Goal: Transaction & Acquisition: Purchase product/service

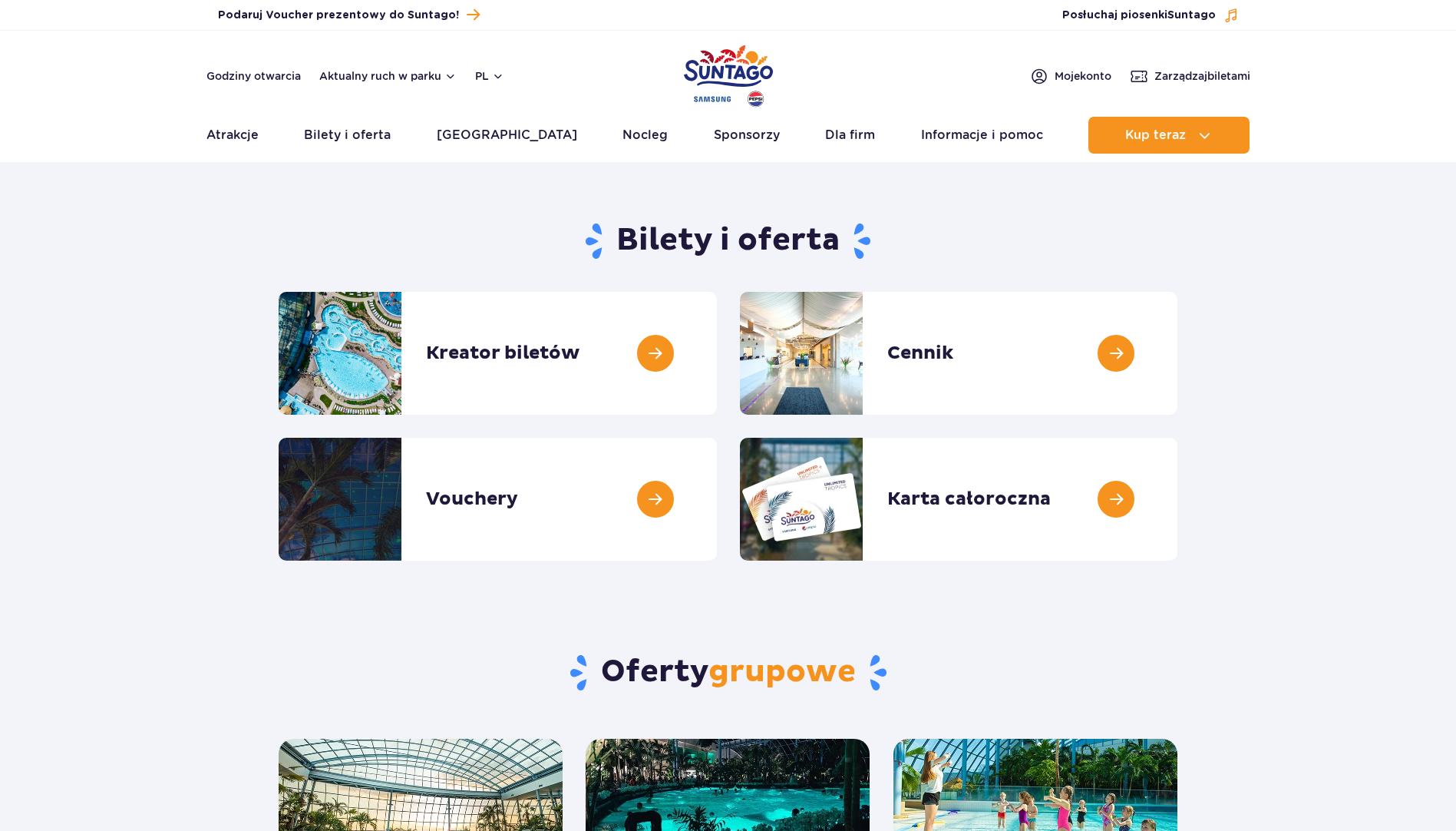
click at [717, 350] on link at bounding box center [717, 353] width 0 height 123
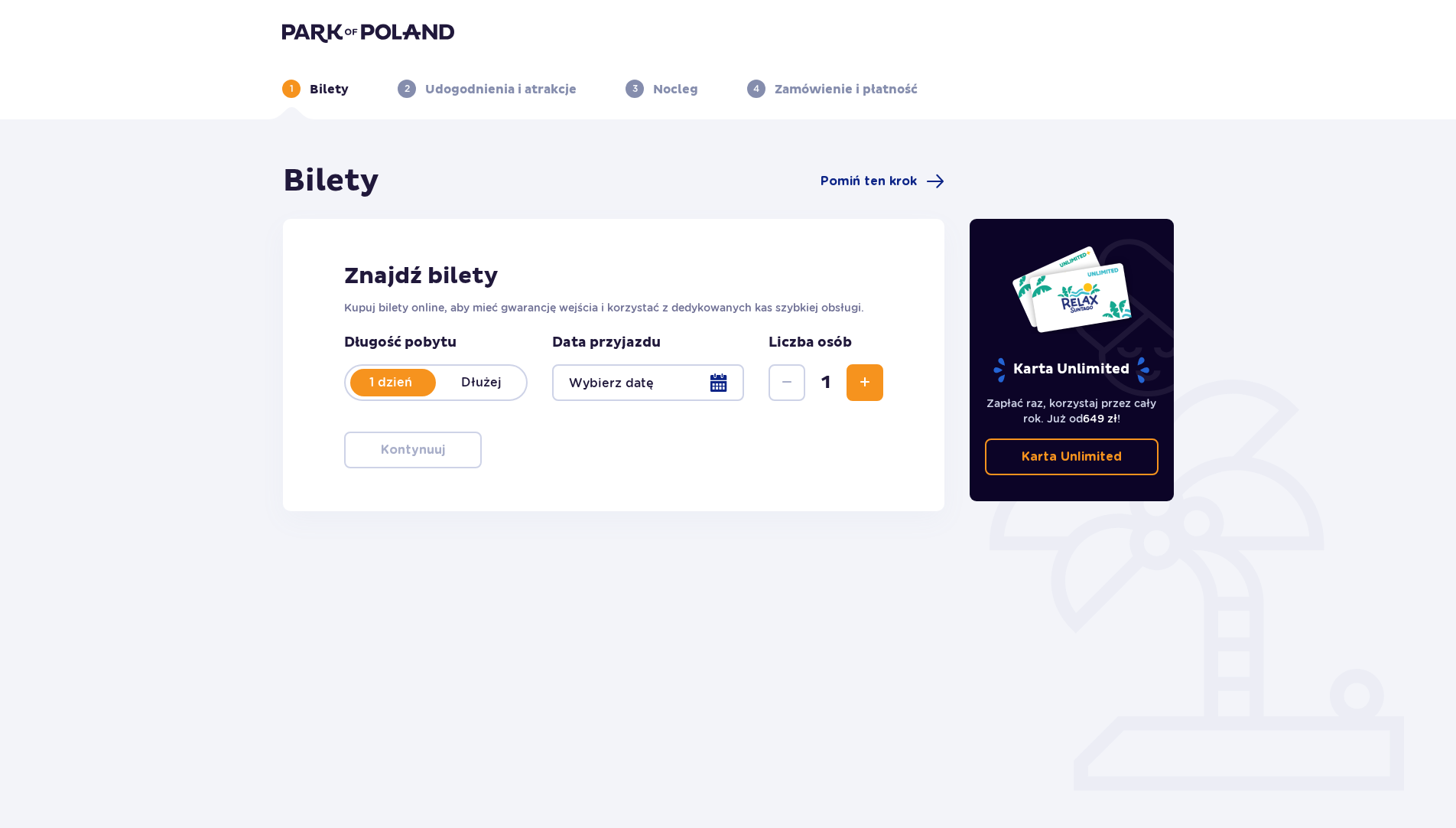
click at [704, 385] on div at bounding box center [647, 383] width 192 height 37
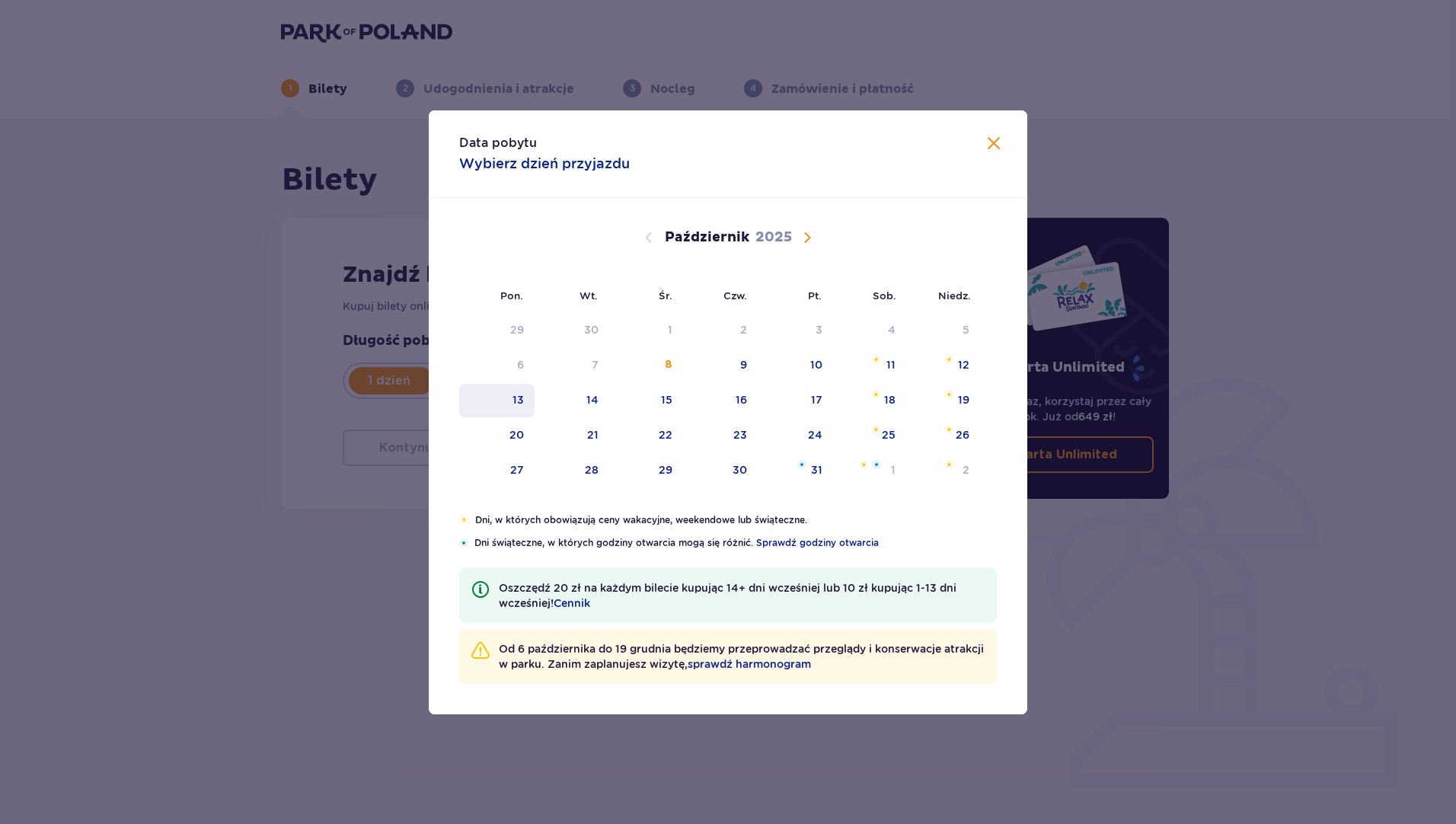
click at [524, 393] on div "13" at bounding box center [497, 400] width 75 height 33
type input "13.10.25"
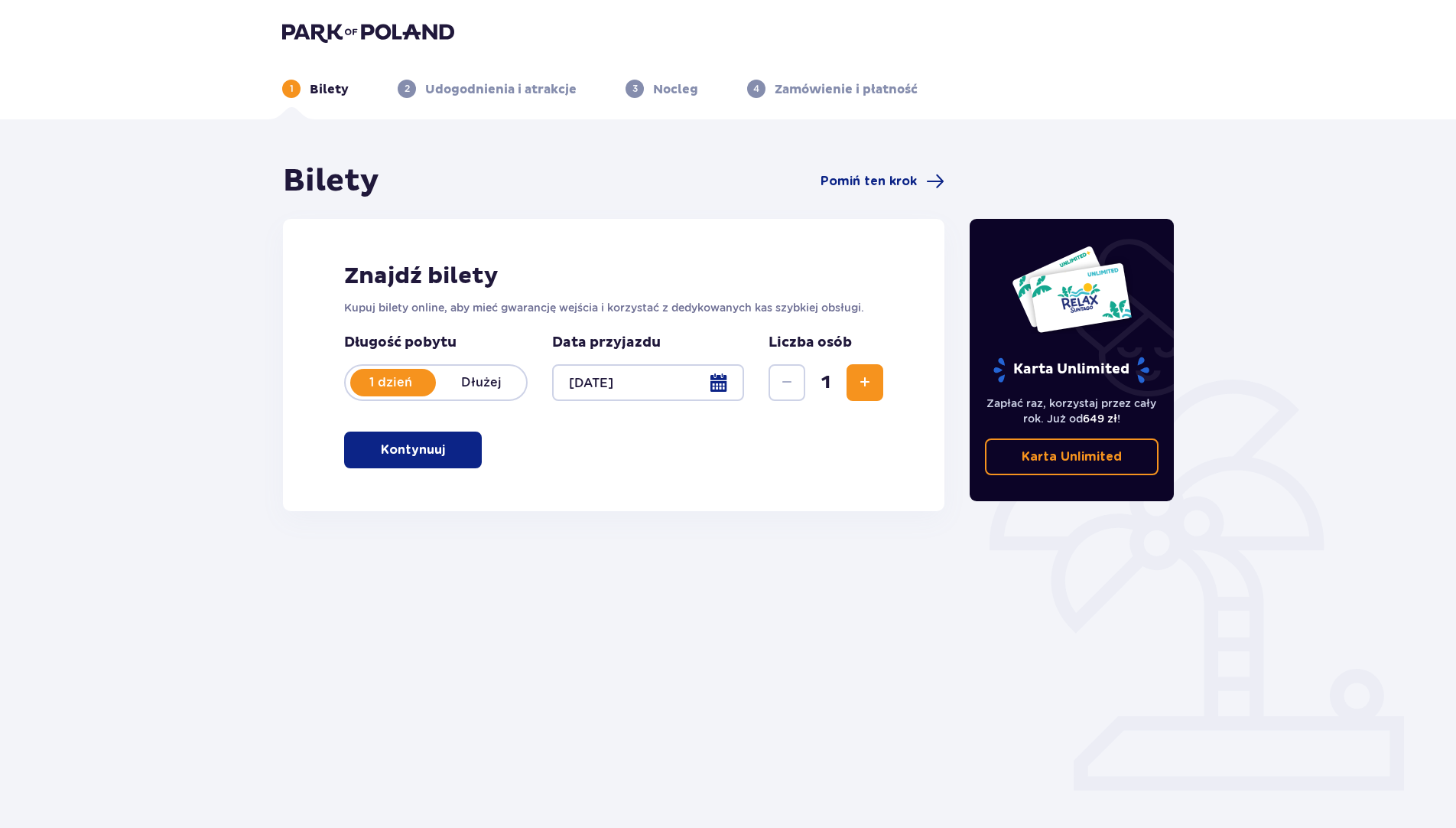
click at [432, 446] on p "Kontynuuj" at bounding box center [413, 450] width 64 height 17
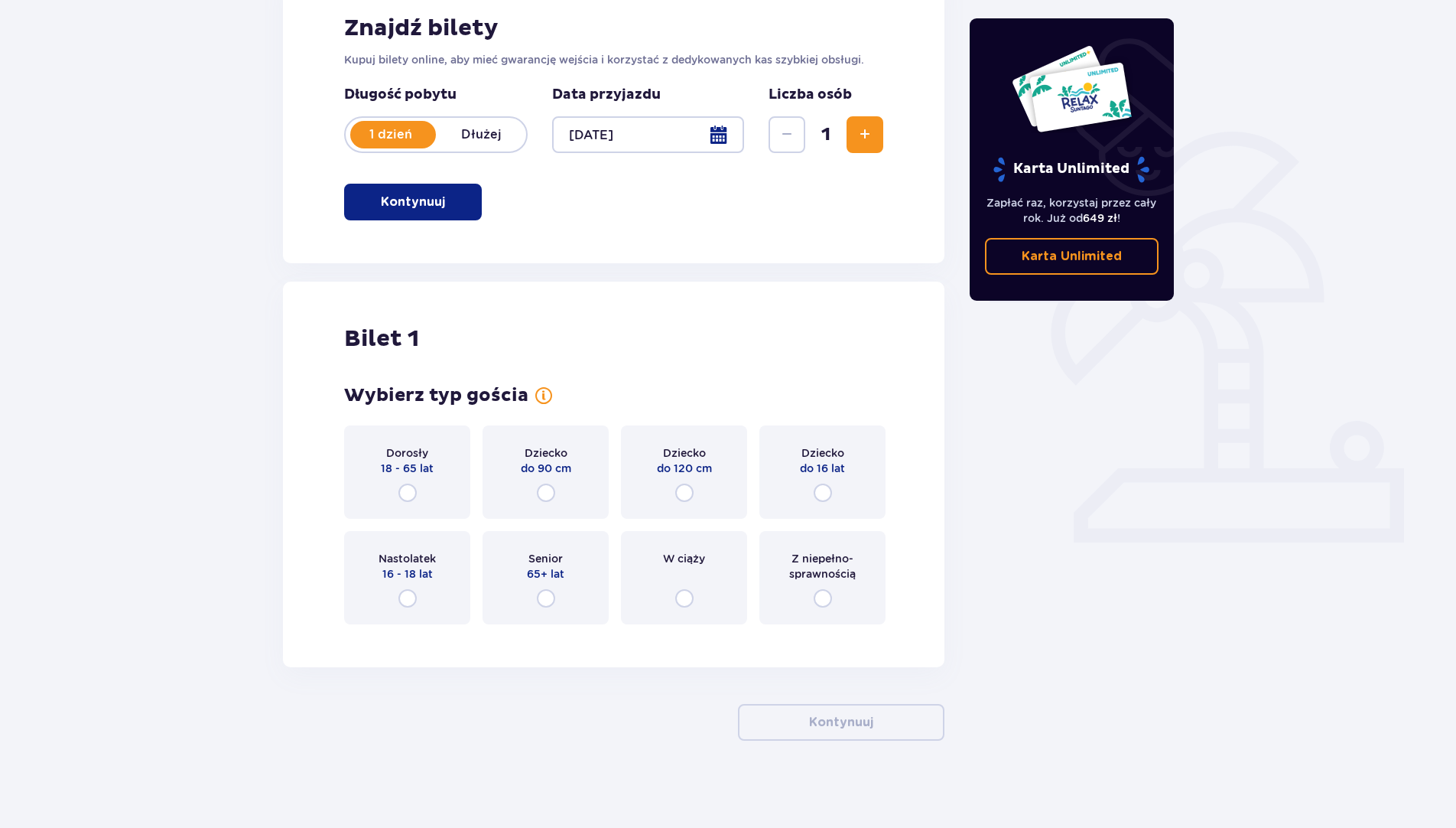
scroll to position [253, 0]
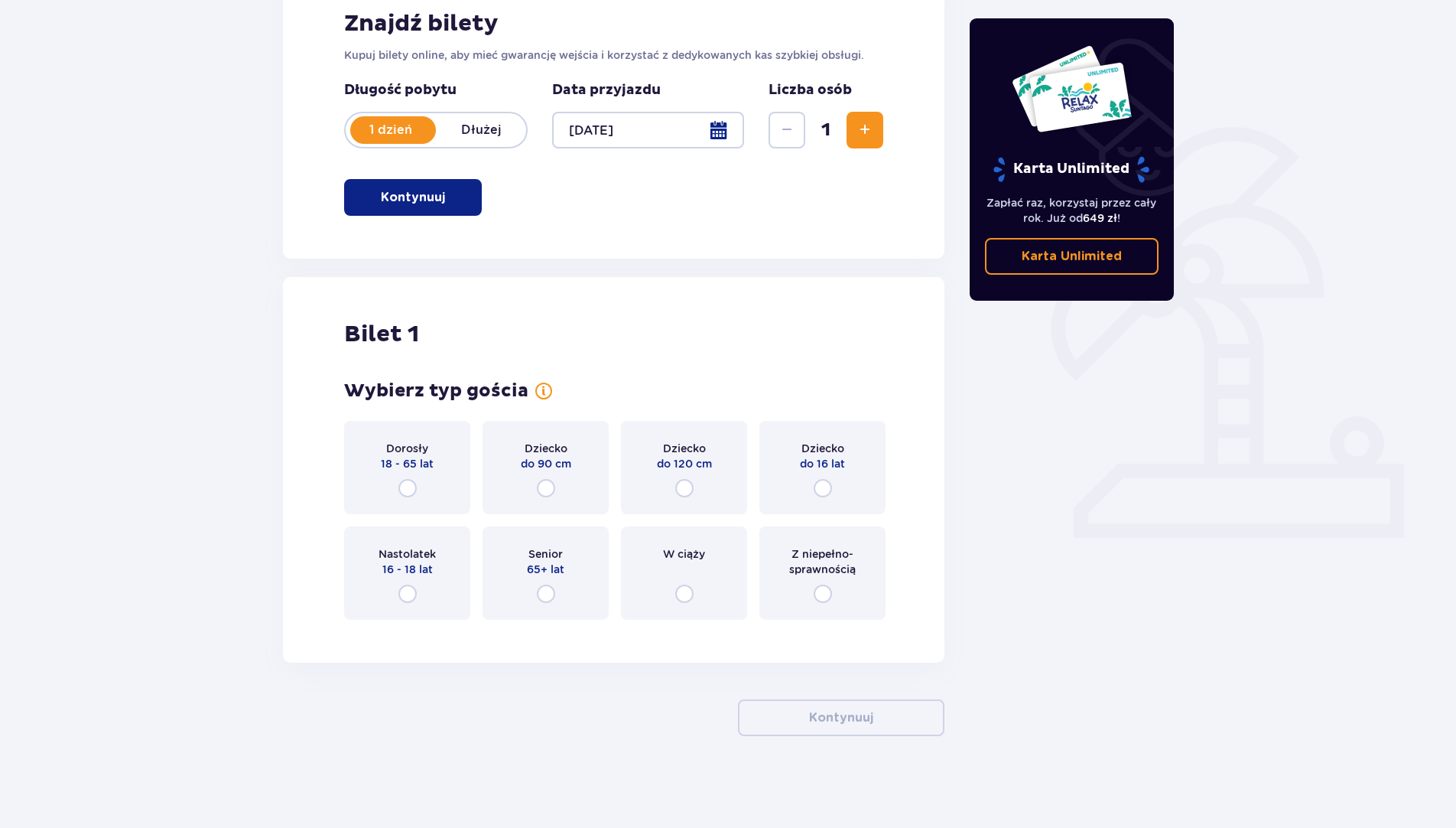
click at [410, 482] on input "radio" at bounding box center [407, 488] width 18 height 18
radio input "true"
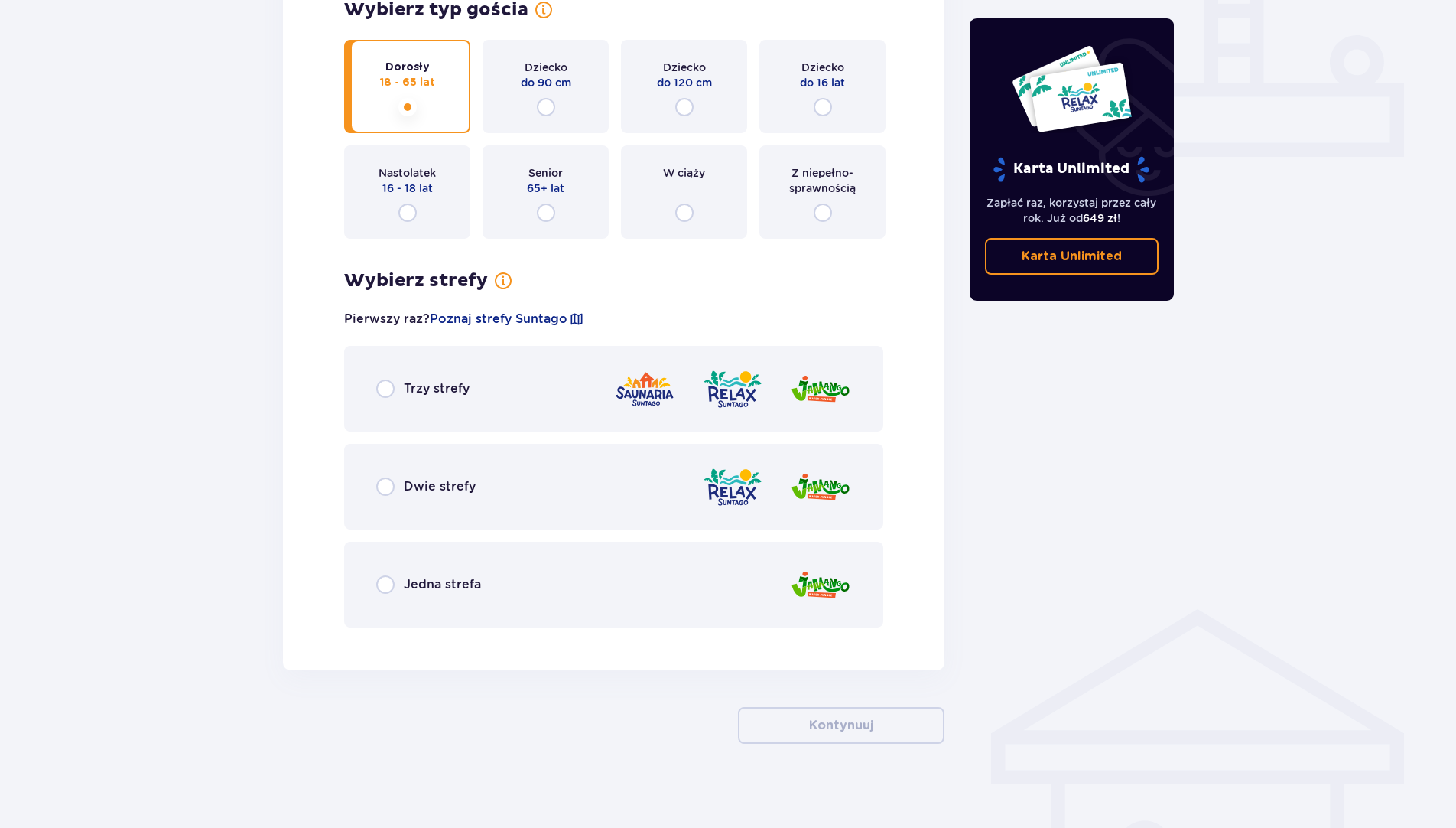
scroll to position [641, 0]
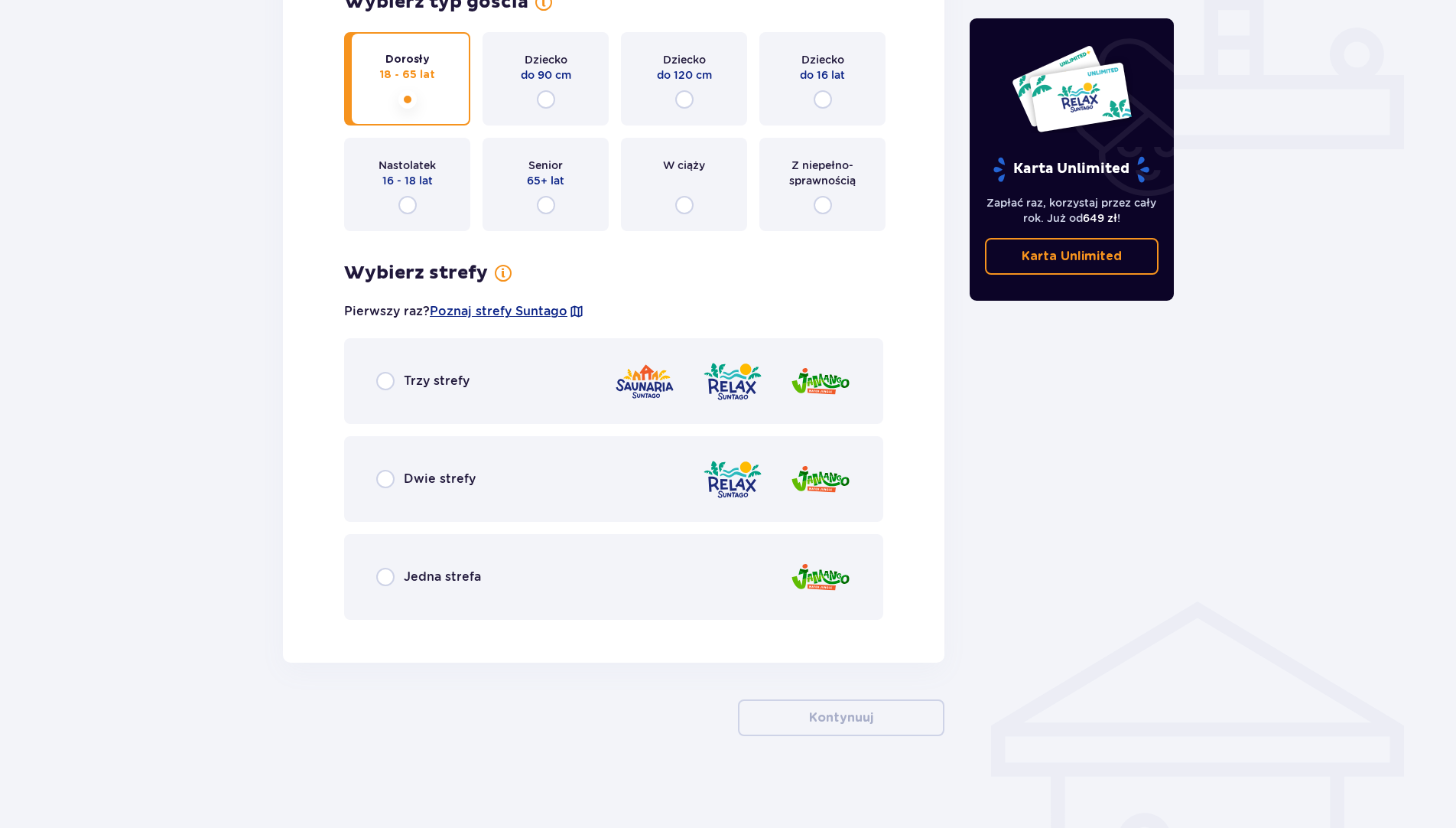
click at [390, 574] on input "radio" at bounding box center [385, 576] width 18 height 18
radio input "true"
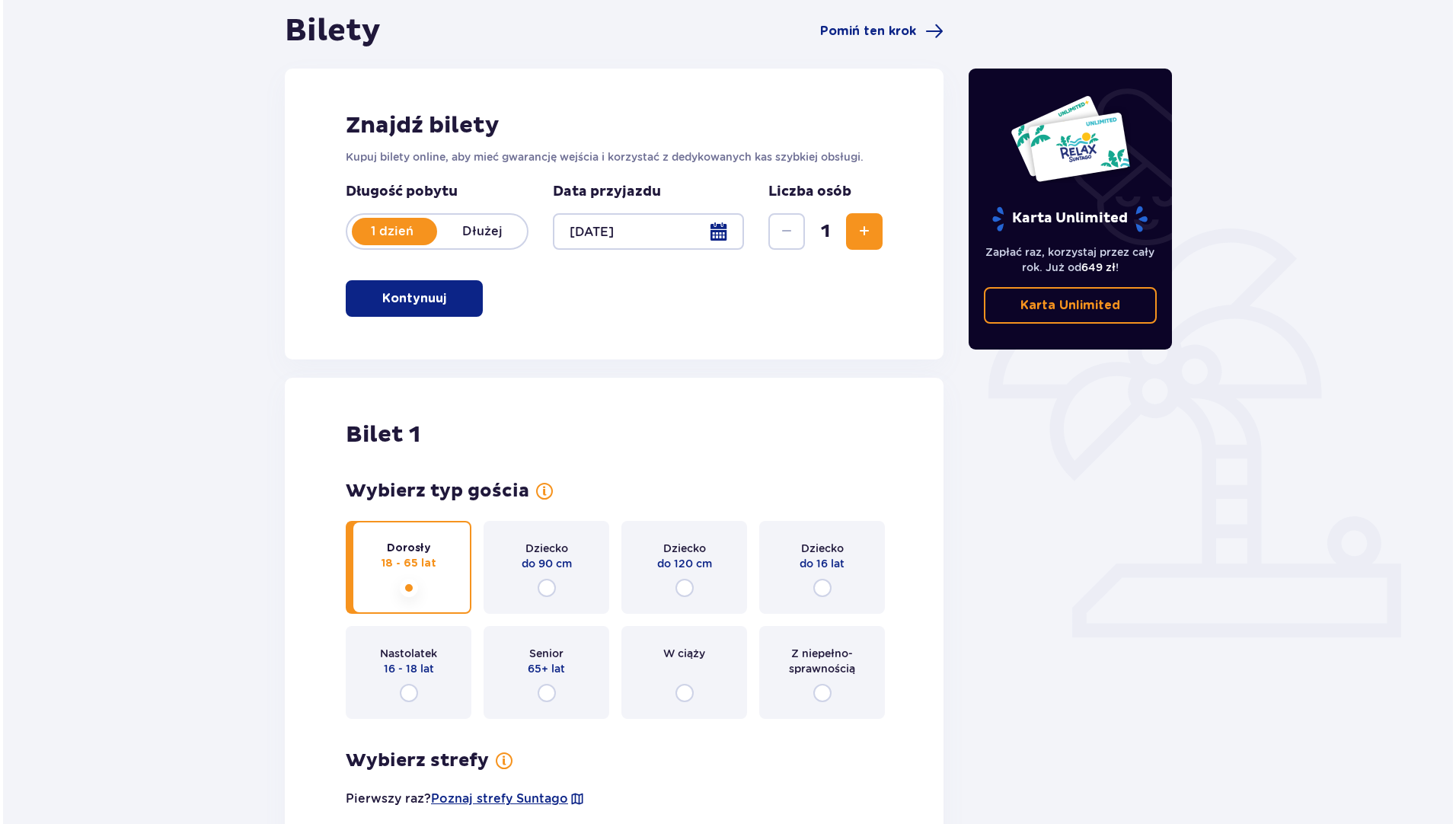
scroll to position [152, 0]
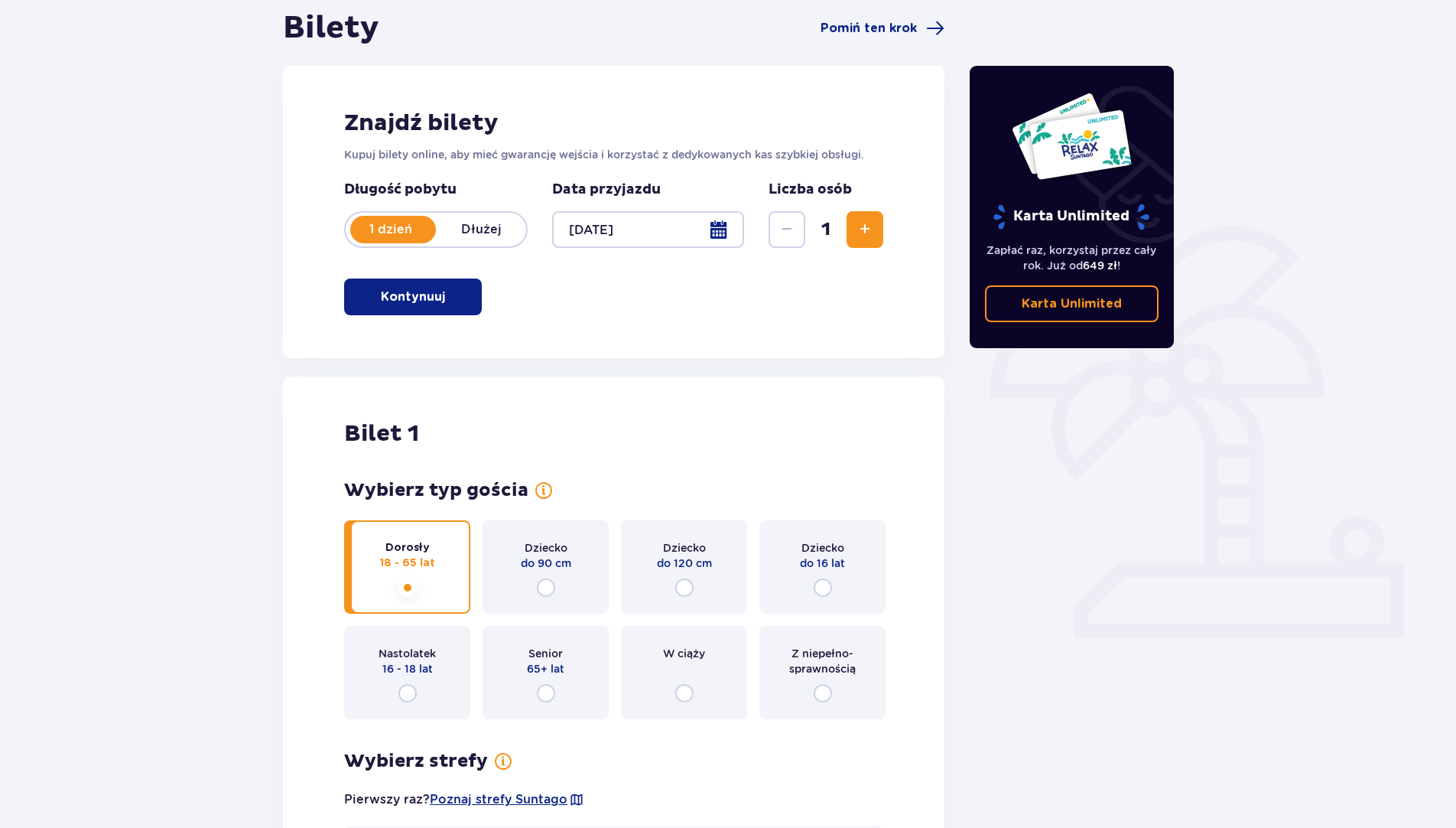
click at [724, 230] on div at bounding box center [647, 230] width 192 height 37
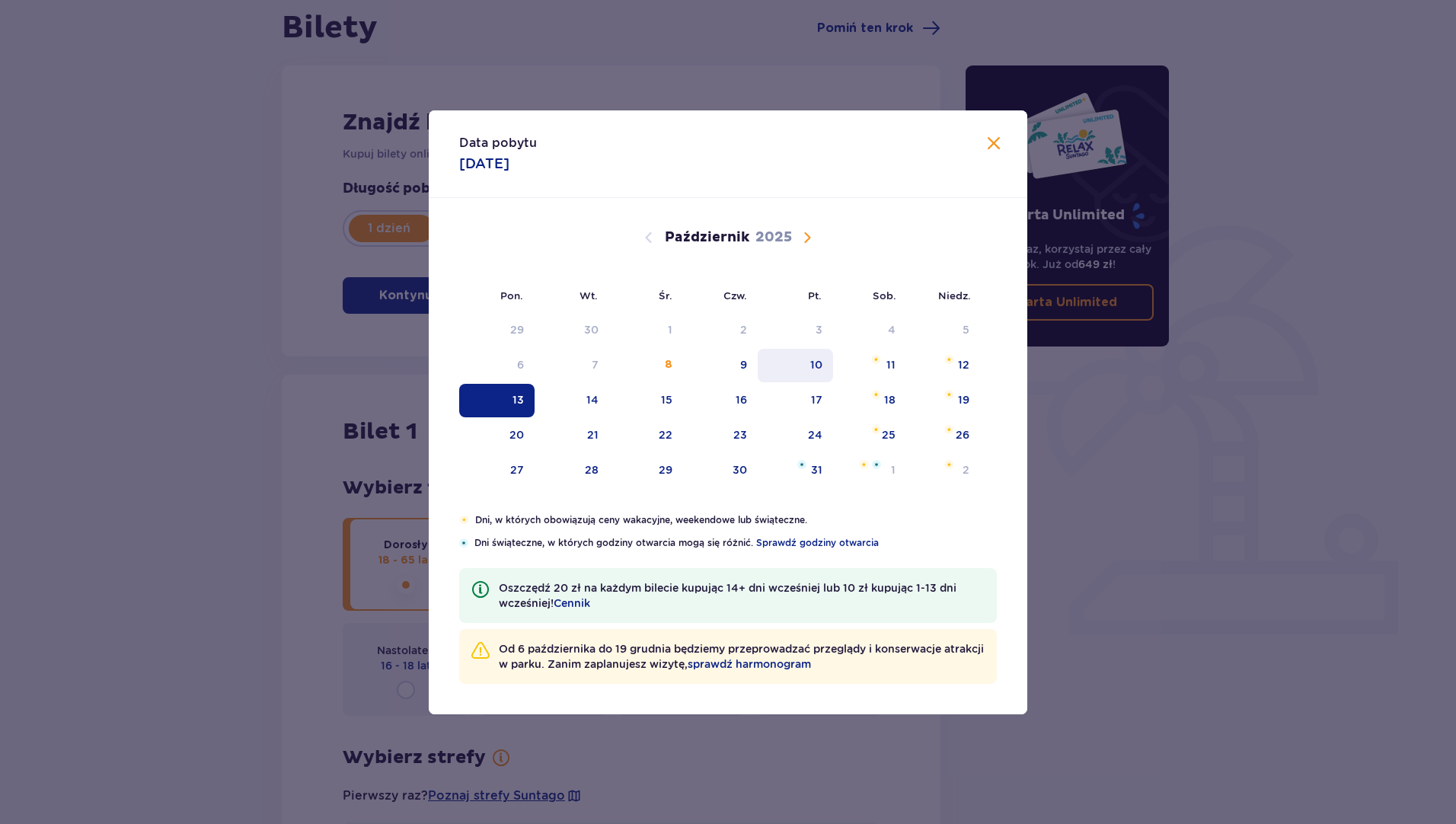
click at [816, 363] on div "10" at bounding box center [817, 365] width 12 height 15
type input "10.10.25"
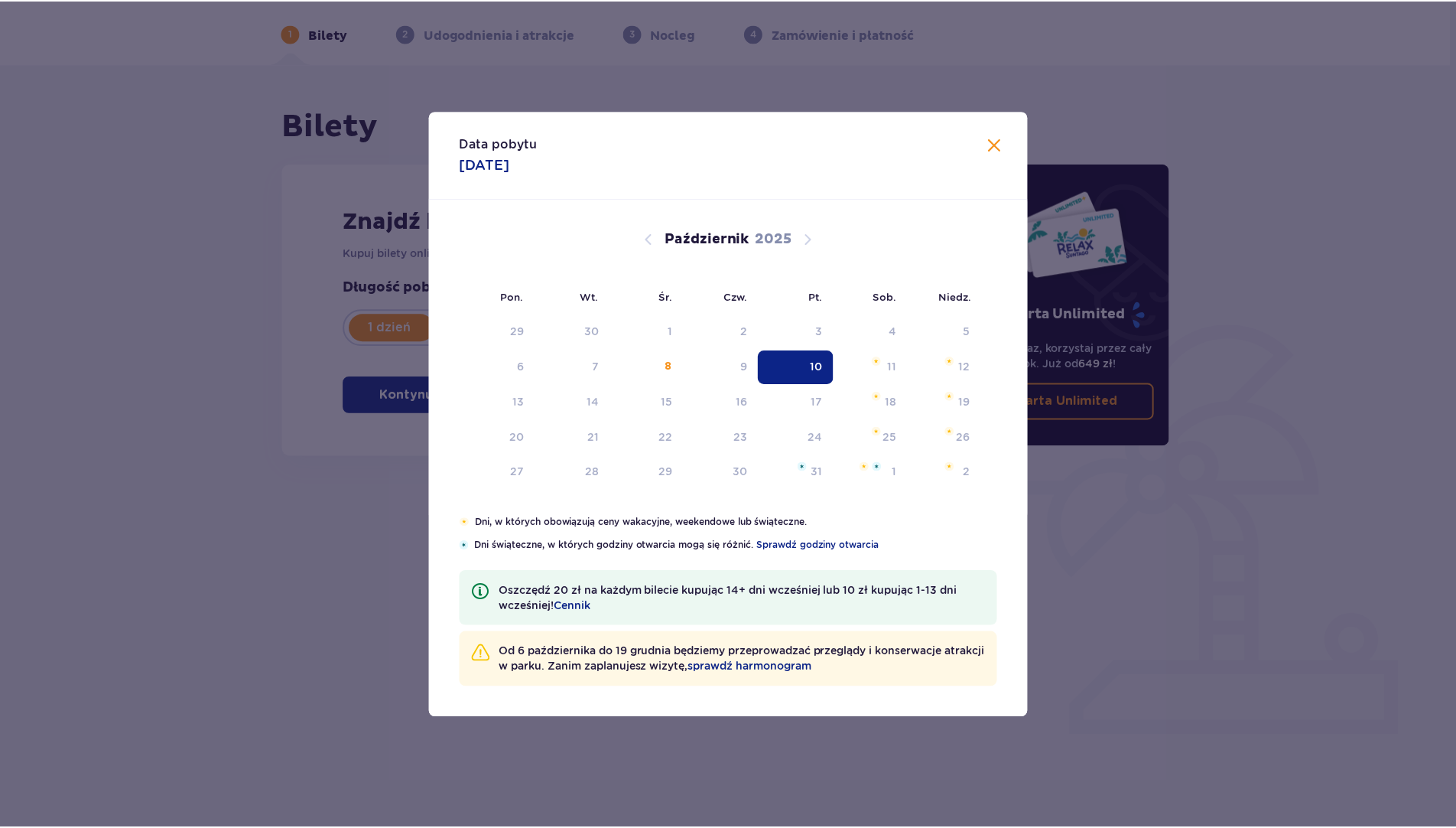
scroll to position [55, 0]
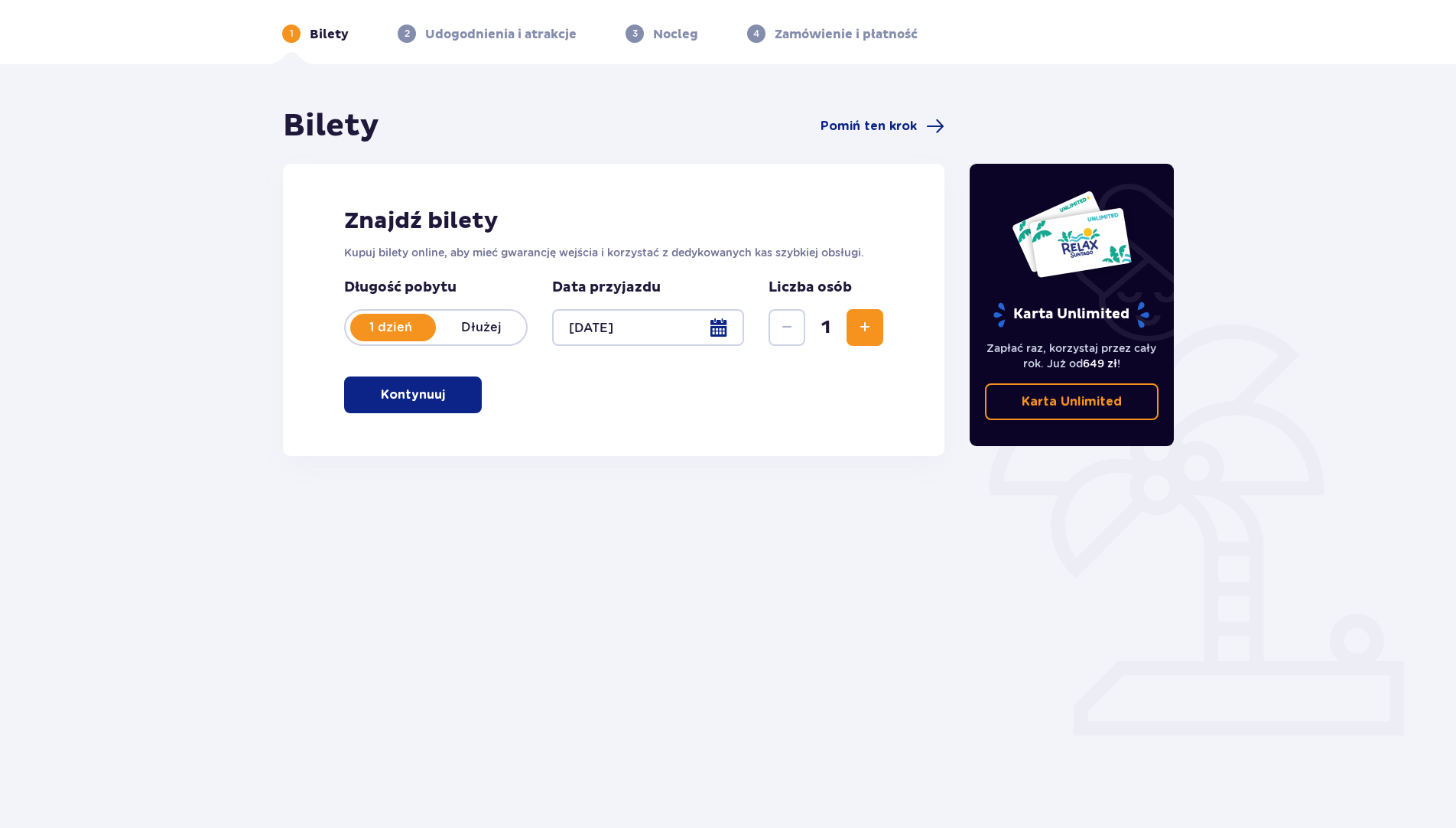
click at [716, 326] on div at bounding box center [647, 327] width 192 height 37
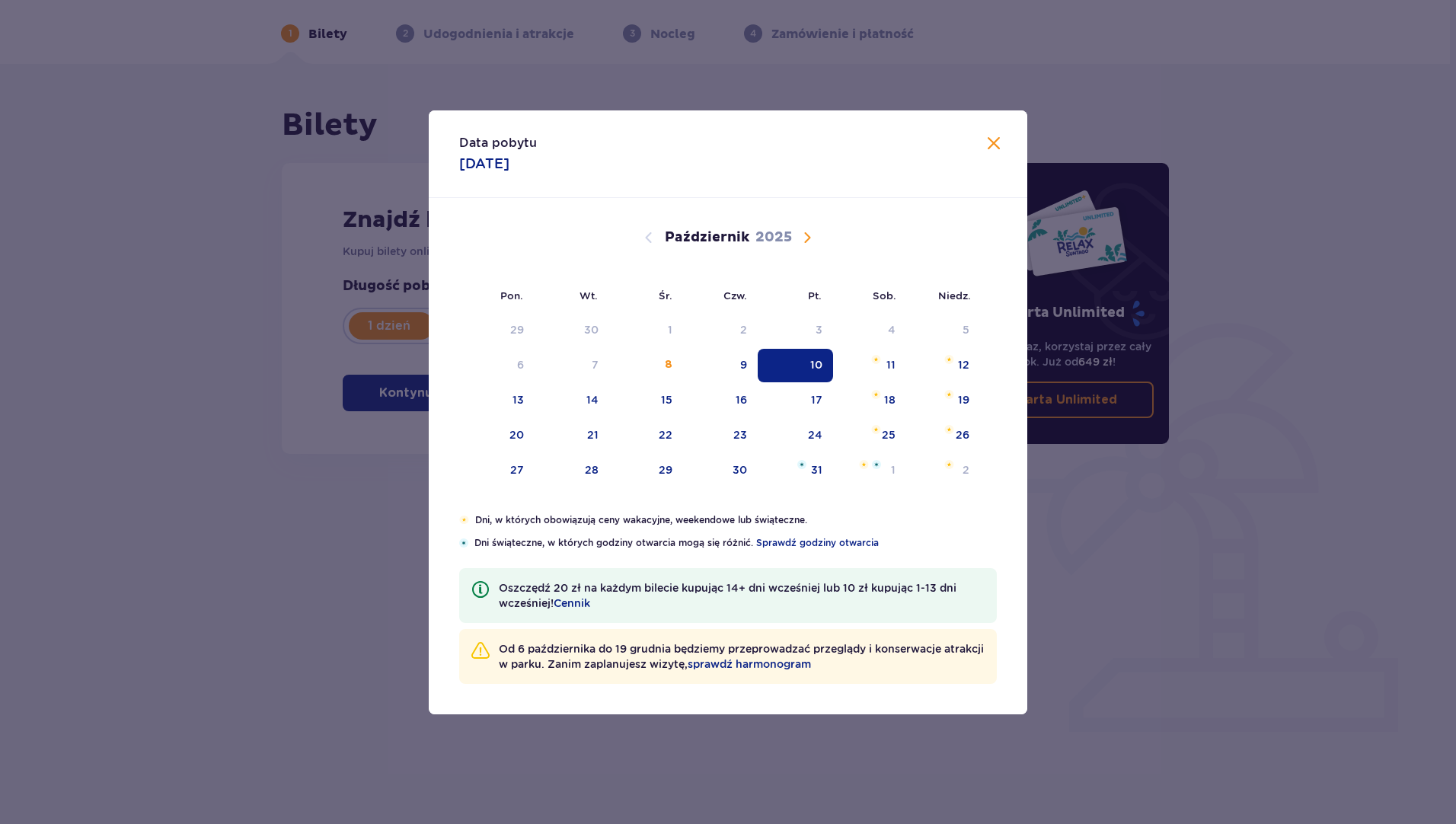
click at [999, 143] on span "Zamknij" at bounding box center [993, 143] width 18 height 18
